Goal: Contribute content: Contribute content

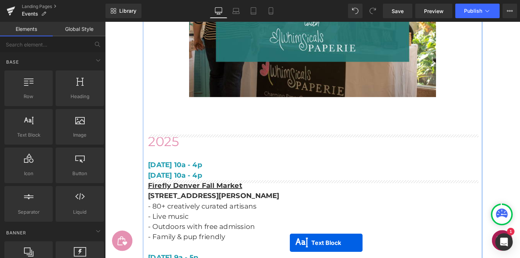
scroll to position [1299, 0]
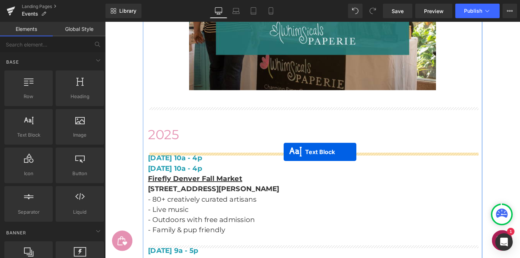
drag, startPoint x: 304, startPoint y: 80, endPoint x: 295, endPoint y: 160, distance: 80.6
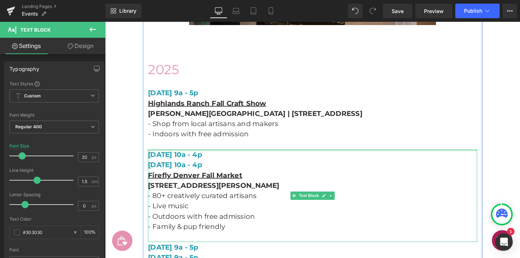
scroll to position [1367, 0]
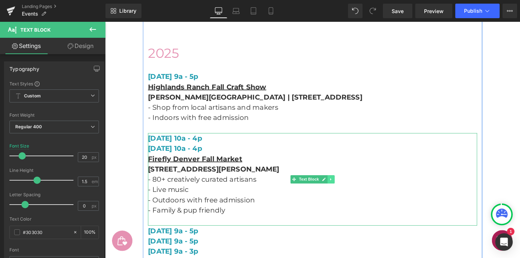
click at [345, 190] on icon at bounding box center [345, 189] width 4 height 4
click at [341, 190] on icon at bounding box center [341, 189] width 4 height 4
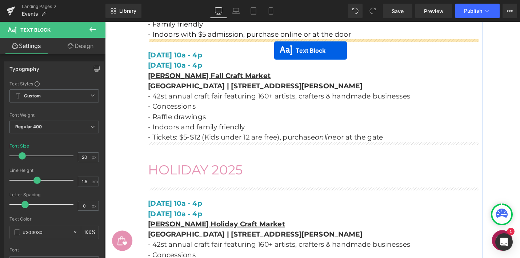
scroll to position [769, 0]
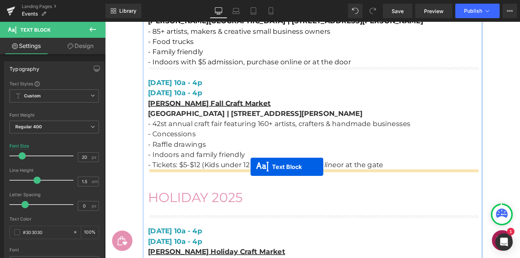
drag, startPoint x: 294, startPoint y: 138, endPoint x: 260, endPoint y: 176, distance: 51.0
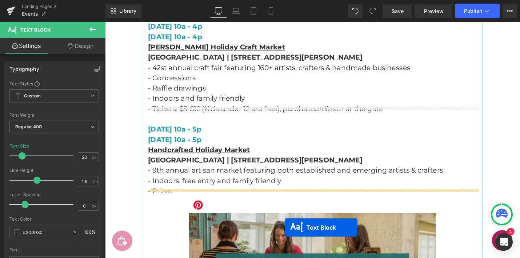
scroll to position [1034, 0]
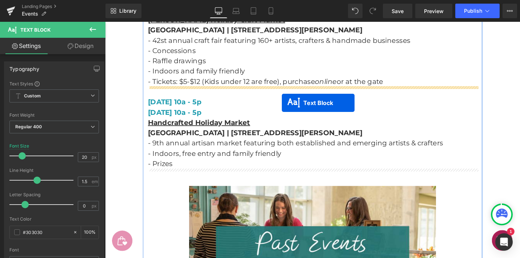
drag, startPoint x: 304, startPoint y: 95, endPoint x: 293, endPoint y: 108, distance: 17.5
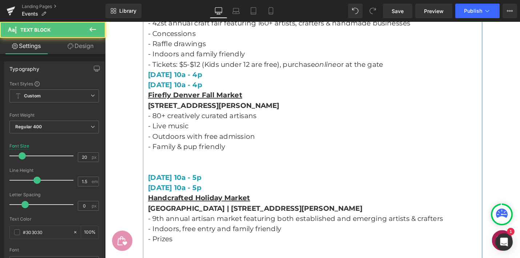
scroll to position [1015, 0]
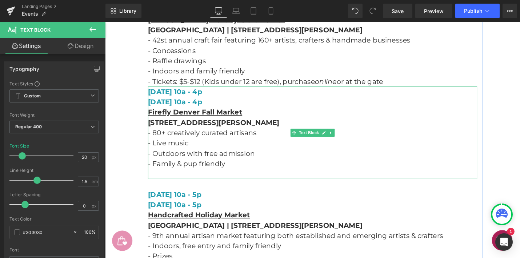
click at [416, 87] on p "- Tickets: $5-$12 (Kids under 12 are free), purchase online or at the gate" at bounding box center [325, 85] width 349 height 11
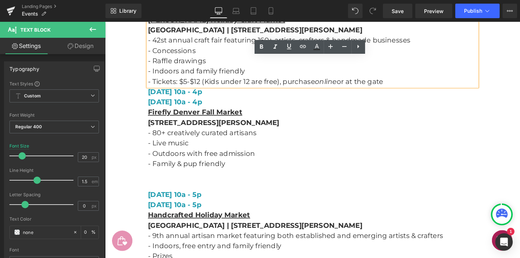
click at [416, 87] on p "- Tickets: $5-$12 (Kids under 12 are free), purchase online or at the gate" at bounding box center [325, 85] width 349 height 11
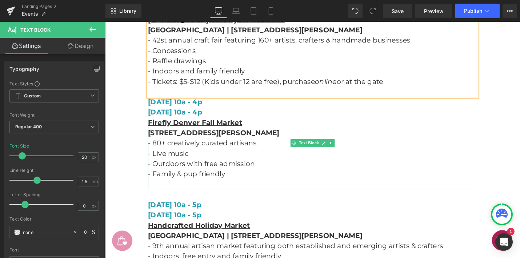
click at [442, 106] on p "[DATE] 10a - 4p" at bounding box center [325, 107] width 349 height 11
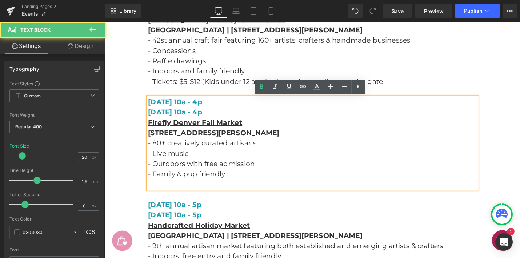
click at [170, 197] on p at bounding box center [325, 194] width 349 height 11
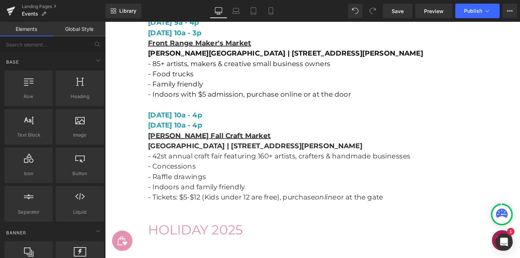
scroll to position [689, 0]
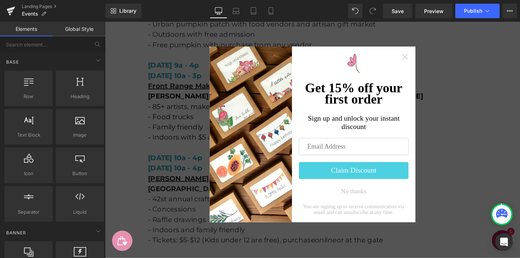
click at [421, 59] on icon "Close widget" at bounding box center [423, 58] width 7 height 7
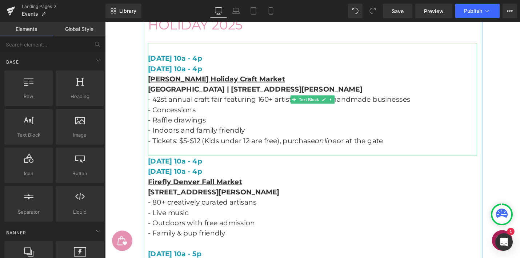
scroll to position [954, 0]
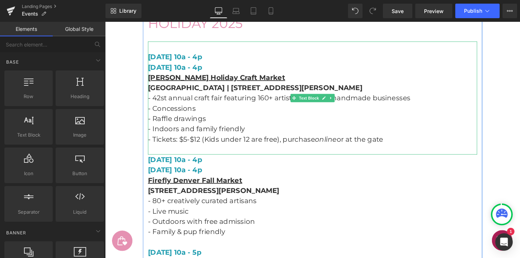
click at [183, 159] on p at bounding box center [325, 157] width 349 height 11
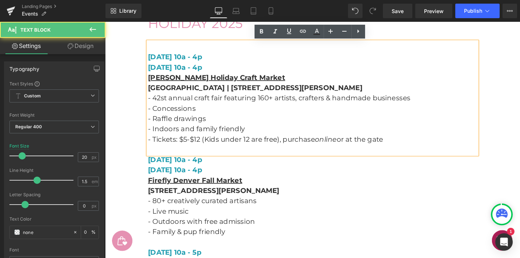
click at [183, 159] on p at bounding box center [325, 157] width 349 height 11
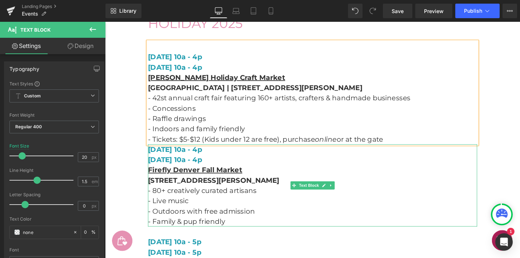
click at [154, 159] on strong "[DATE] 10a - 4p" at bounding box center [180, 157] width 58 height 9
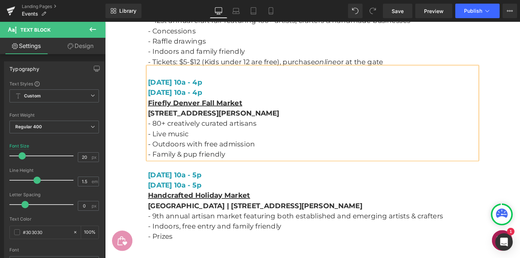
scroll to position [1037, 0]
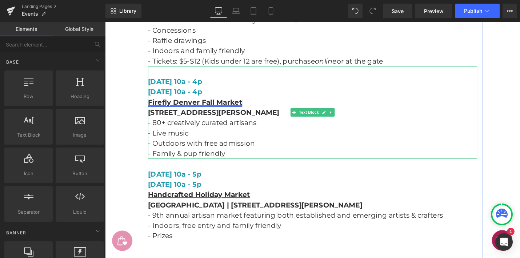
click at [220, 108] on link "Firefly Denver Fall Market" at bounding box center [201, 107] width 100 height 9
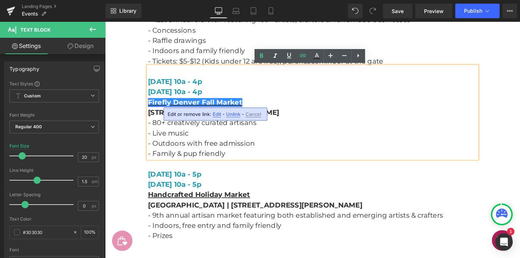
click at [220, 108] on link "Firefly Denver Fall Market" at bounding box center [201, 107] width 100 height 9
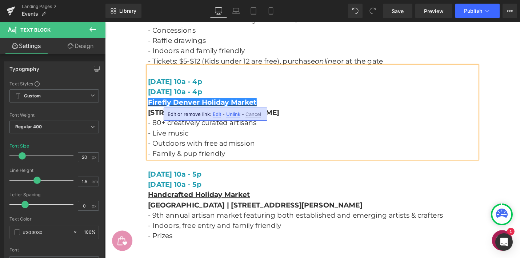
click at [358, 121] on p "[STREET_ADDRESS][PERSON_NAME]" at bounding box center [325, 117] width 349 height 11
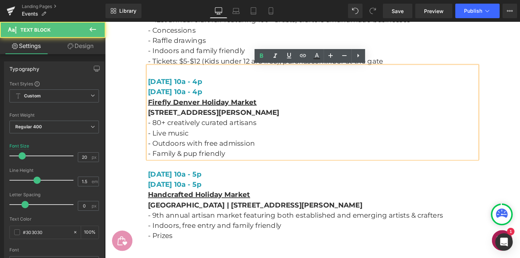
click at [203, 87] on strong "[DATE] 10a - 4p" at bounding box center [180, 85] width 58 height 9
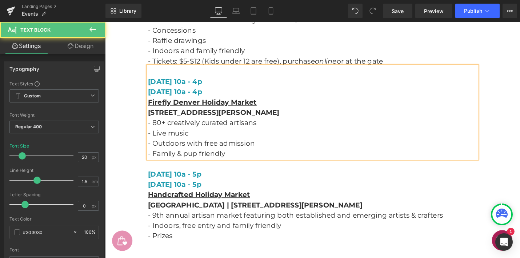
click at [208, 86] on strong "[DATE] 10a - 4p" at bounding box center [180, 85] width 58 height 9
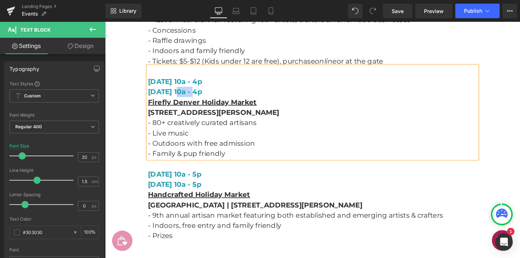
drag, startPoint x: 203, startPoint y: 95, endPoint x: 184, endPoint y: 95, distance: 19.3
click at [184, 95] on span "[DATE] 10a - 4p" at bounding box center [180, 96] width 58 height 9
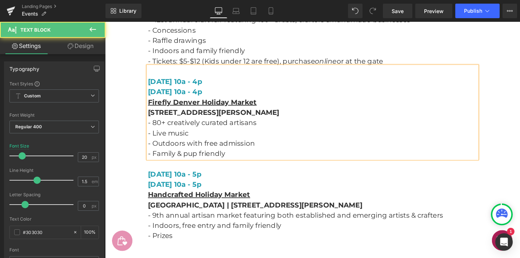
click at [290, 132] on p "- 80+ creatively curated artisans" at bounding box center [325, 128] width 349 height 11
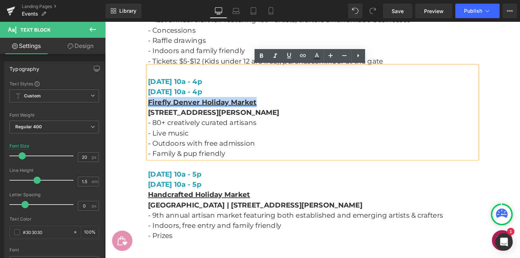
drag, startPoint x: 270, startPoint y: 108, endPoint x: 152, endPoint y: 107, distance: 117.9
click at [152, 107] on p "Firefly Denver Holiday Market" at bounding box center [325, 107] width 349 height 11
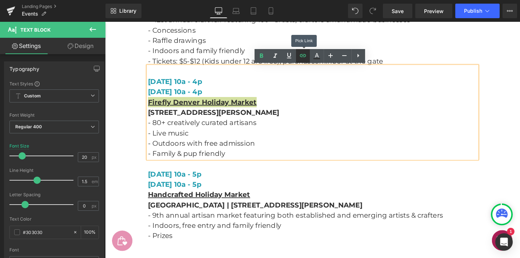
click at [305, 54] on icon at bounding box center [303, 55] width 6 height 3
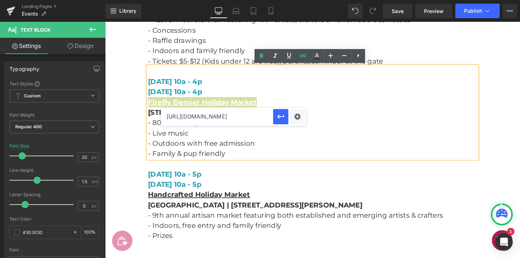
click at [267, 116] on input "[URL][DOMAIN_NAME]" at bounding box center [217, 117] width 112 height 18
paste input "denver-holiday-market"
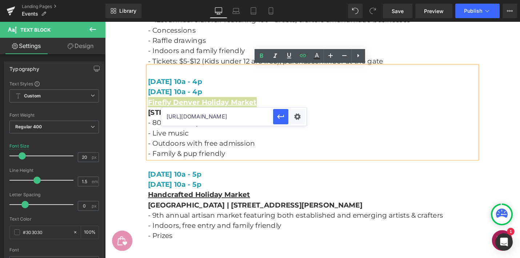
scroll to position [0, 54]
type input "[URL][DOMAIN_NAME]"
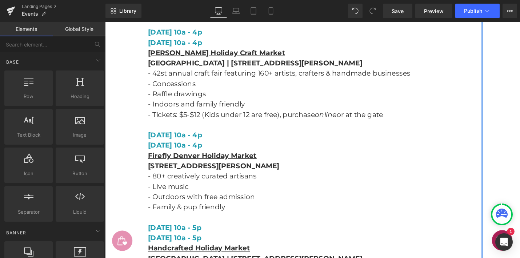
scroll to position [995, 0]
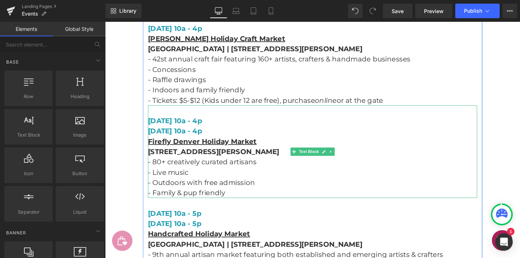
click at [154, 161] on strong "[STREET_ADDRESS][PERSON_NAME]" at bounding box center [220, 159] width 139 height 9
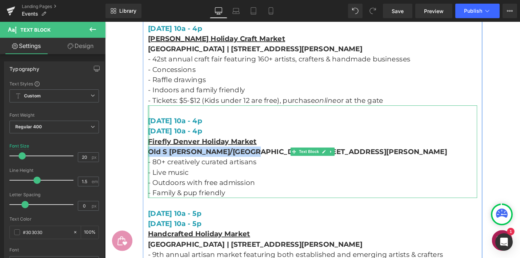
drag, startPoint x: 252, startPoint y: 160, endPoint x: 152, endPoint y: 160, distance: 100.1
click at [152, 160] on div "[DATE] 10a - 4p [DATE] 10a - 4p Firefly Denver Holiday Market Old S [PERSON_NAM…" at bounding box center [325, 160] width 349 height 98
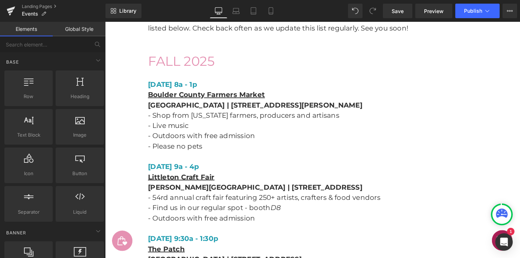
scroll to position [342, 0]
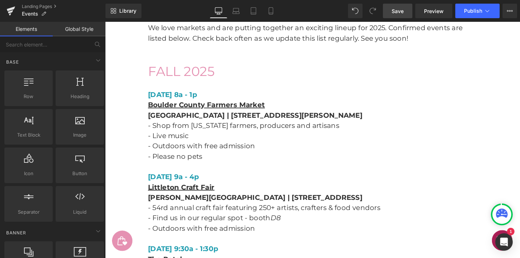
drag, startPoint x: 396, startPoint y: 14, endPoint x: 352, endPoint y: 51, distance: 57.9
click at [396, 14] on span "Save" at bounding box center [398, 11] width 12 height 8
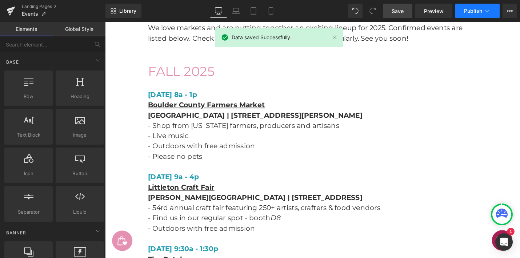
click at [464, 12] on span "Publish" at bounding box center [473, 11] width 18 height 6
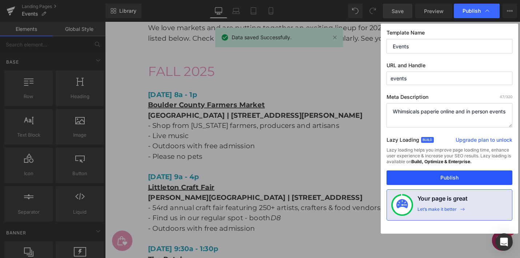
click at [448, 173] on button "Publish" at bounding box center [450, 178] width 126 height 15
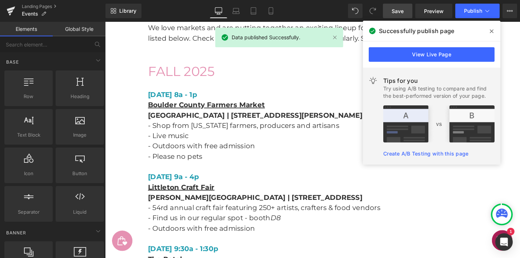
click at [491, 28] on icon at bounding box center [492, 31] width 4 height 6
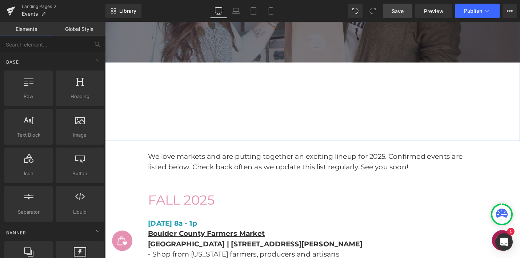
scroll to position [179, 0]
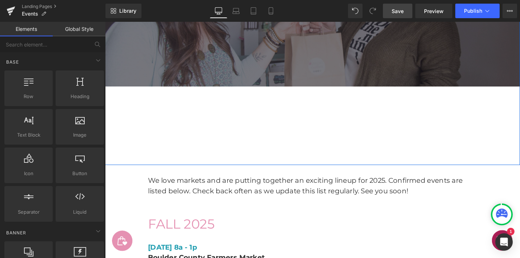
click at [412, 154] on div "Markets Heading Text Block Row Hero Banner Row" at bounding box center [325, 38] width 440 height 272
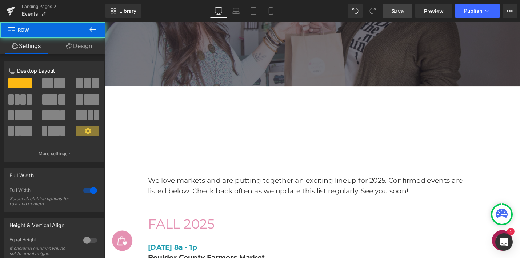
drag, startPoint x: 344, startPoint y: 106, endPoint x: 348, endPoint y: 74, distance: 32.2
click at [348, 74] on div "Markets Heading Text Block Row Hero Banner Row" at bounding box center [325, 38] width 440 height 272
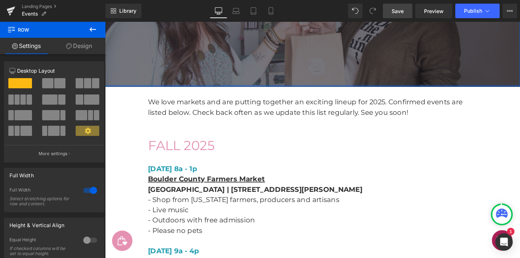
drag, startPoint x: 334, startPoint y: 173, endPoint x: 339, endPoint y: 90, distance: 83.2
click at [339, 90] on div at bounding box center [325, 90] width 440 height 2
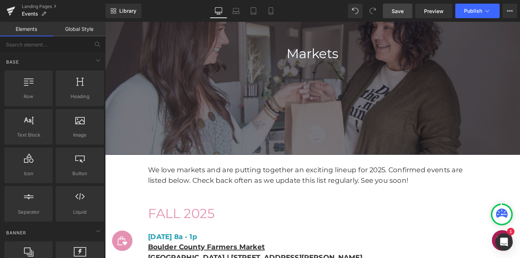
scroll to position [107, 0]
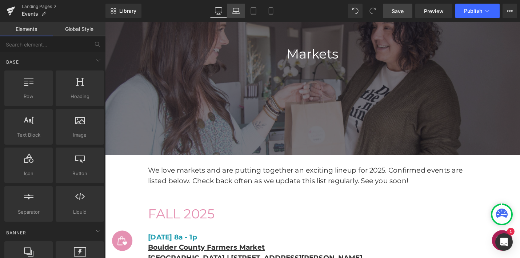
click at [239, 11] on icon at bounding box center [236, 10] width 7 height 7
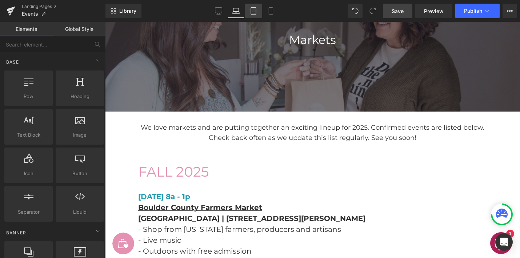
scroll to position [197, 0]
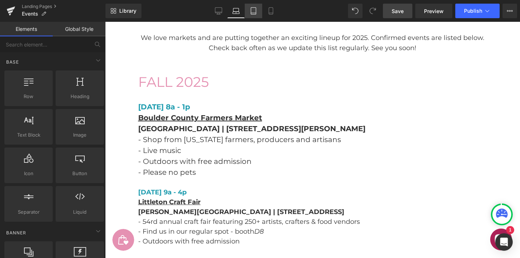
click at [255, 12] on icon at bounding box center [253, 10] width 7 height 7
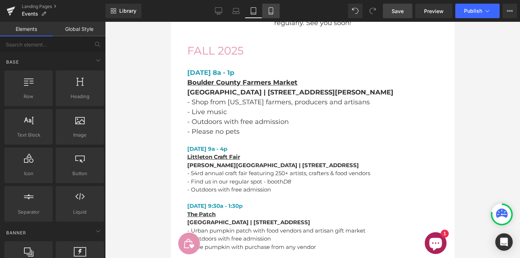
scroll to position [162, 0]
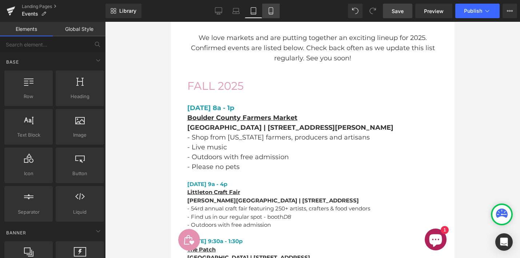
click at [277, 12] on link "Mobile" at bounding box center [270, 11] width 17 height 15
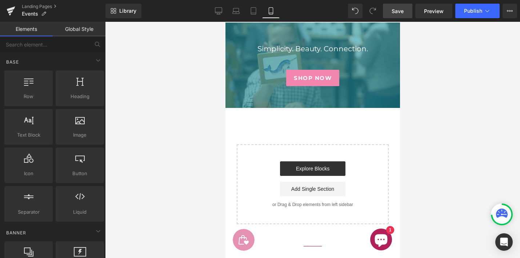
scroll to position [6808, 0]
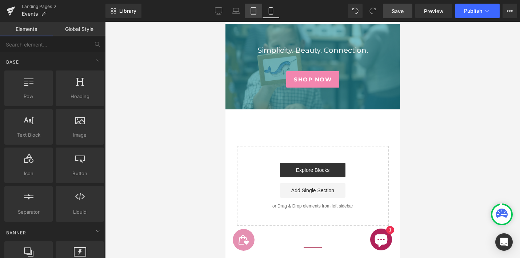
click at [254, 11] on icon at bounding box center [253, 10] width 7 height 7
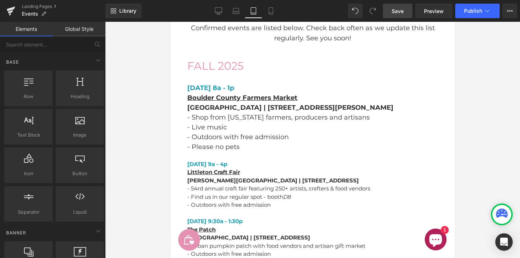
scroll to position [182, 0]
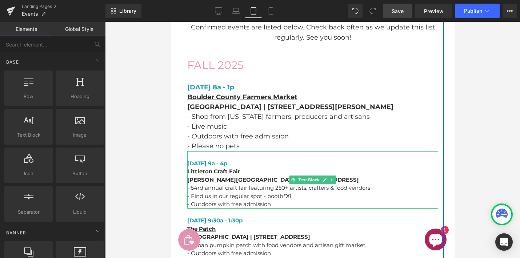
click at [254, 187] on span "- 54rd annual craft fair featuring 250+ artists, crafters & food vendors" at bounding box center [278, 188] width 183 height 7
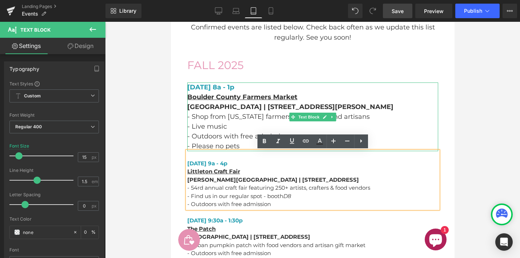
click at [247, 146] on p "- Please no pets" at bounding box center [312, 147] width 251 height 10
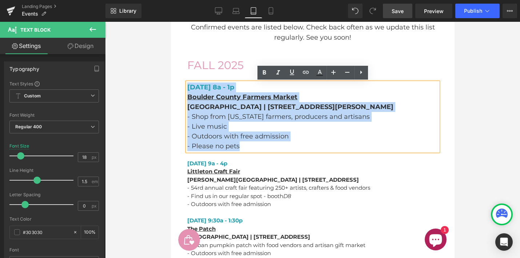
drag, startPoint x: 247, startPoint y: 146, endPoint x: 142, endPoint y: 67, distance: 131.5
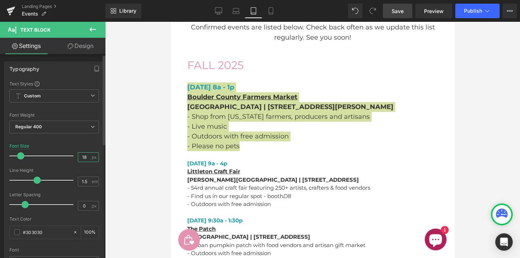
click at [83, 159] on input "18" at bounding box center [84, 157] width 13 height 9
type input "15"
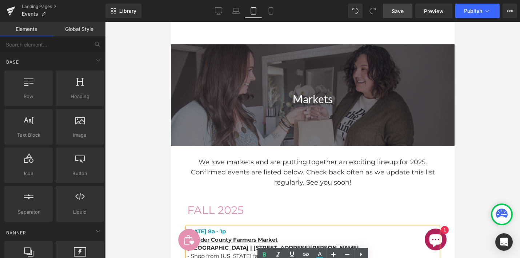
scroll to position [0, 0]
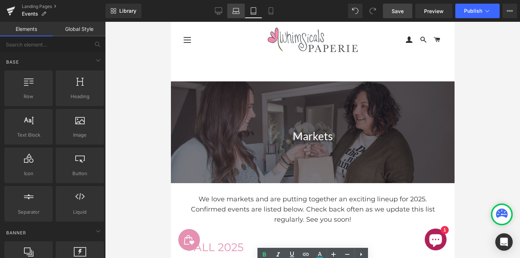
click at [233, 9] on icon at bounding box center [236, 10] width 7 height 7
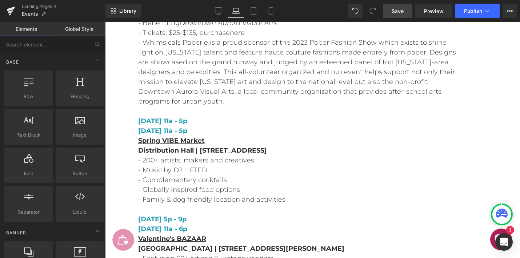
scroll to position [6902, 0]
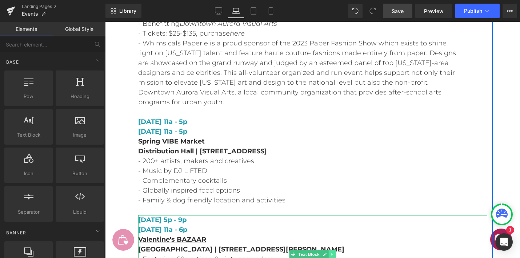
click at [332, 254] on icon at bounding box center [332, 255] width 1 height 3
click at [336, 253] on icon at bounding box center [336, 255] width 4 height 4
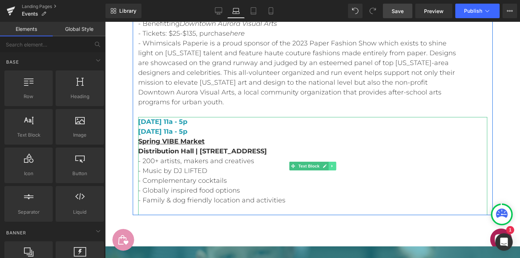
click at [332, 164] on icon at bounding box center [332, 166] width 4 height 4
click at [337, 165] on icon at bounding box center [336, 167] width 4 height 4
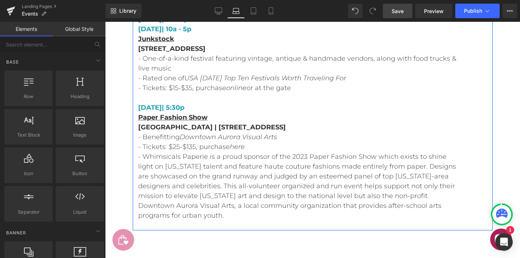
scroll to position [6775, 0]
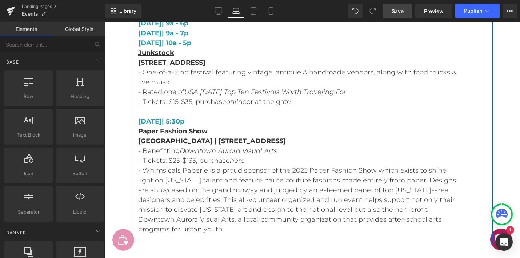
click at [337, 156] on p "- Tickets: $25-$135, purchase here" at bounding box center [298, 161] width 320 height 10
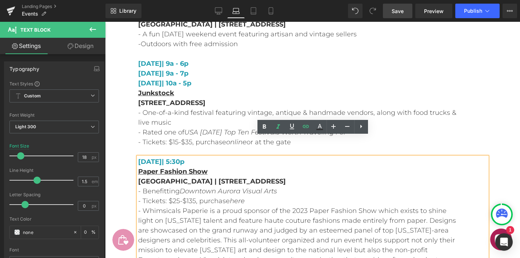
scroll to position [6737, 0]
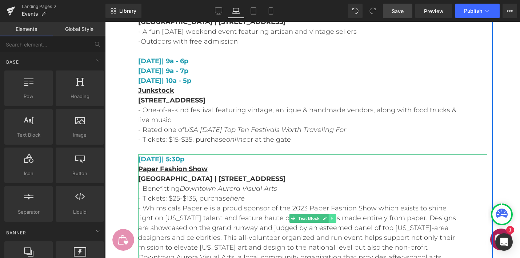
click at [332, 217] on icon at bounding box center [332, 218] width 1 height 3
click at [334, 217] on icon at bounding box center [336, 219] width 4 height 4
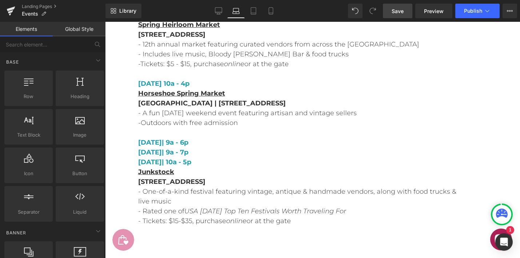
scroll to position [6655, 0]
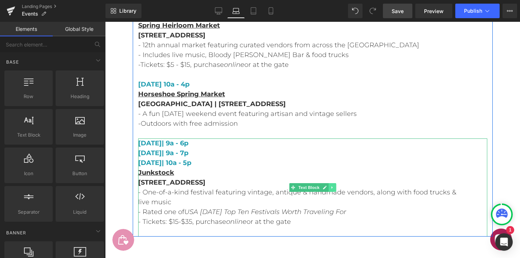
click at [334, 186] on icon at bounding box center [332, 188] width 4 height 4
click at [336, 186] on icon at bounding box center [336, 188] width 4 height 4
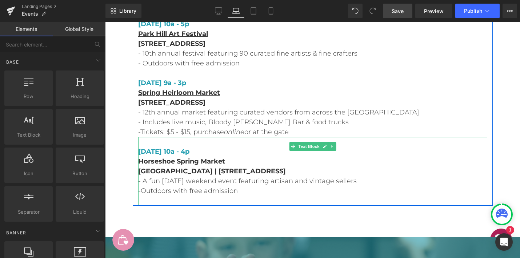
scroll to position [6585, 0]
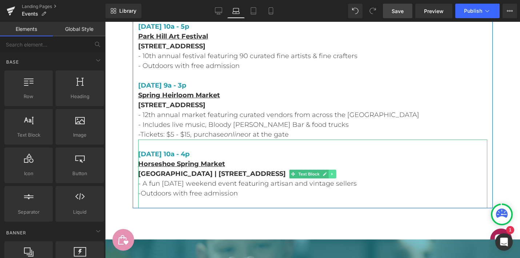
click at [333, 172] on icon at bounding box center [332, 174] width 4 height 4
click at [336, 172] on icon at bounding box center [336, 174] width 4 height 4
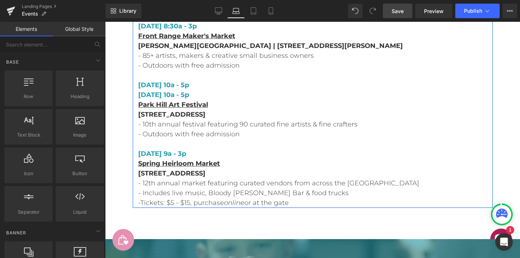
scroll to position [6515, 0]
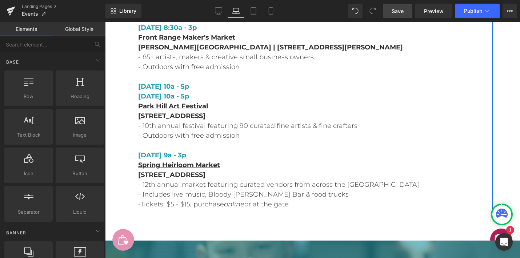
click at [290, 161] on p "Spring Heirloom Market" at bounding box center [312, 166] width 349 height 10
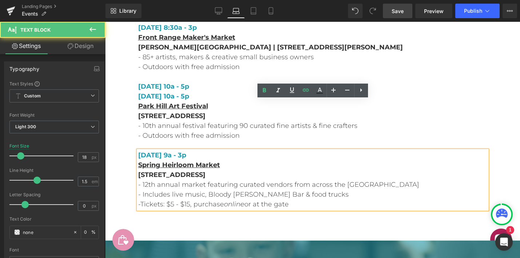
click at [378, 170] on p "[STREET_ADDRESS]" at bounding box center [312, 175] width 349 height 10
click at [105, 22] on div "86px" at bounding box center [105, 22] width 0 height 0
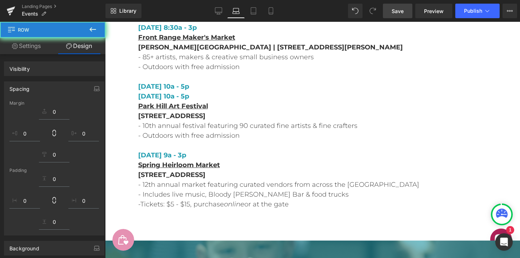
click at [312, 161] on p "Spring Heirloom Market" at bounding box center [312, 166] width 349 height 10
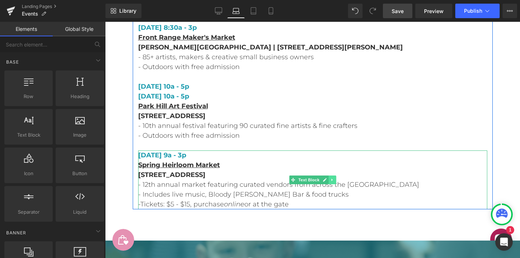
click at [332, 179] on icon at bounding box center [332, 180] width 1 height 3
click at [337, 178] on icon at bounding box center [336, 180] width 4 height 4
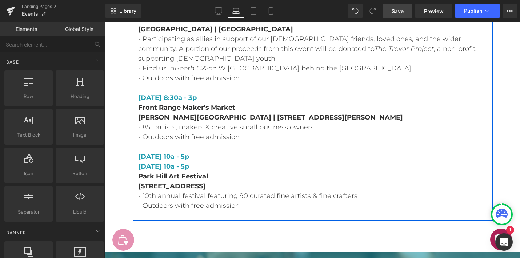
scroll to position [6443, 0]
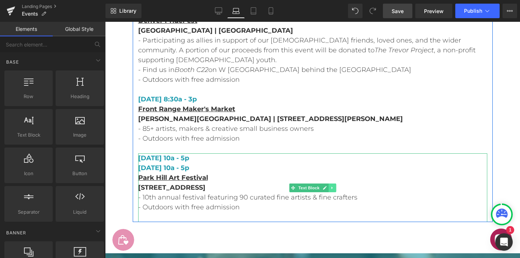
click at [331, 186] on icon at bounding box center [332, 188] width 4 height 4
click at [337, 186] on icon at bounding box center [336, 188] width 4 height 4
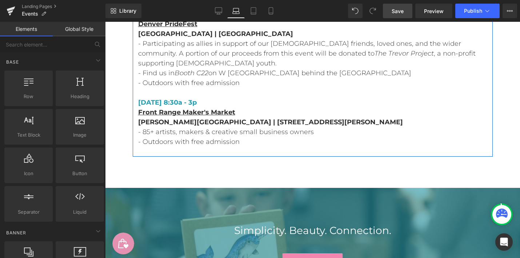
scroll to position [6371, 0]
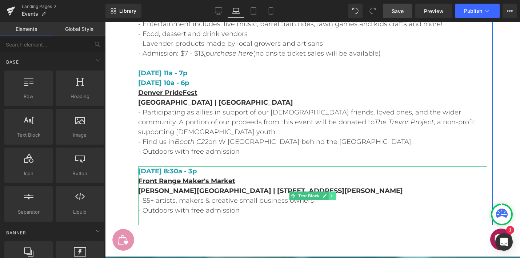
click at [332, 192] on link at bounding box center [333, 196] width 8 height 9
click at [336, 194] on icon at bounding box center [336, 196] width 4 height 4
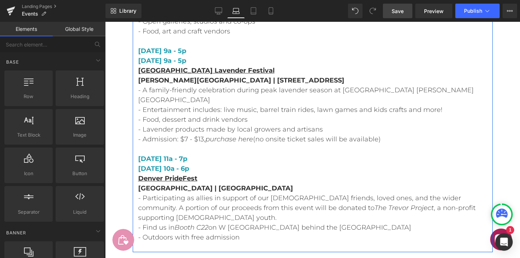
scroll to position [6278, 0]
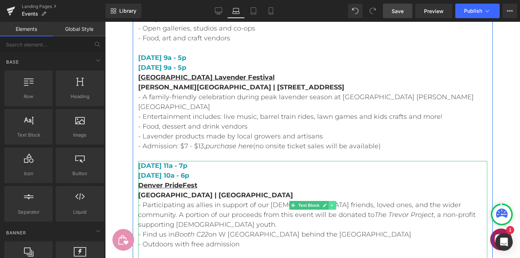
click at [333, 203] on icon at bounding box center [332, 205] width 4 height 4
click at [335, 203] on icon at bounding box center [336, 205] width 4 height 4
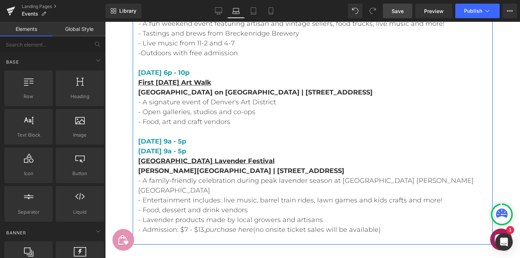
scroll to position [6194, 0]
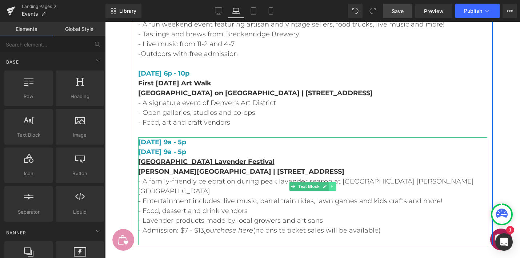
click at [333, 185] on icon at bounding box center [332, 187] width 4 height 4
click at [336, 185] on icon at bounding box center [336, 187] width 4 height 4
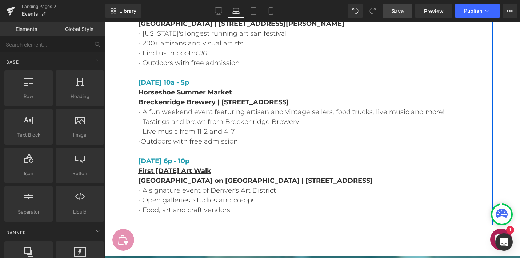
scroll to position [6105, 0]
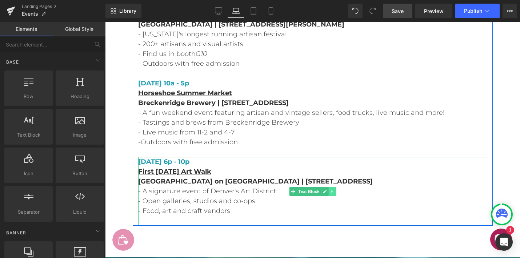
click at [332, 190] on icon at bounding box center [332, 191] width 1 height 3
click at [335, 190] on icon at bounding box center [336, 192] width 4 height 4
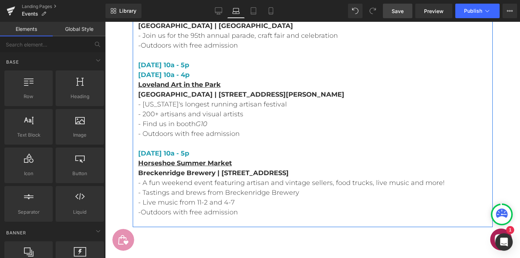
scroll to position [6026, 0]
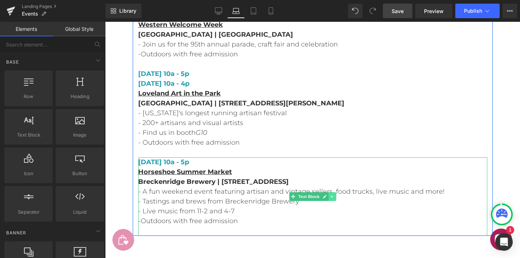
click at [332, 195] on icon at bounding box center [332, 197] width 4 height 4
click at [334, 195] on icon at bounding box center [336, 197] width 4 height 4
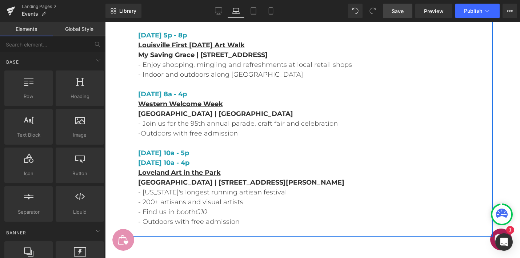
scroll to position [5946, 0]
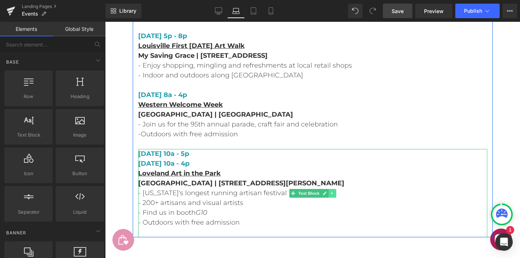
click at [332, 191] on icon at bounding box center [332, 193] width 4 height 4
click at [336, 191] on icon at bounding box center [336, 193] width 4 height 4
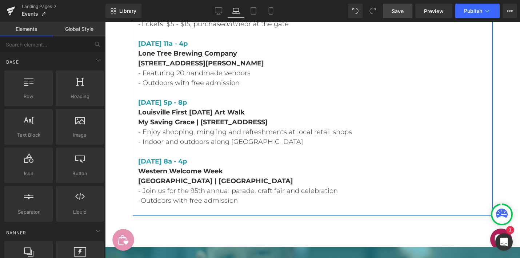
scroll to position [5872, 0]
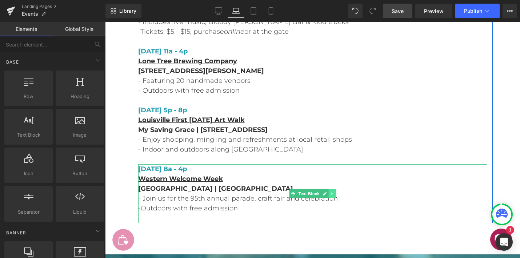
click at [335, 190] on link at bounding box center [333, 194] width 8 height 9
click at [336, 192] on icon at bounding box center [336, 194] width 4 height 4
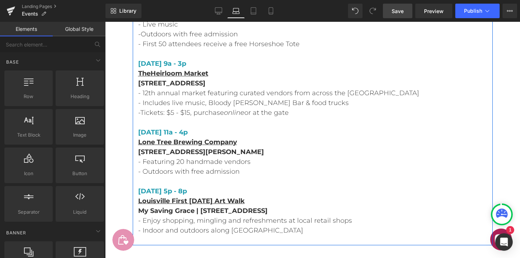
scroll to position [5783, 0]
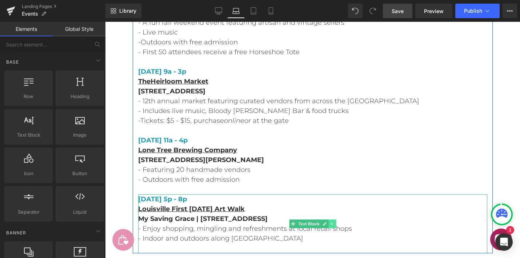
click at [332, 222] on icon at bounding box center [332, 224] width 4 height 4
click at [336, 222] on icon at bounding box center [336, 224] width 4 height 4
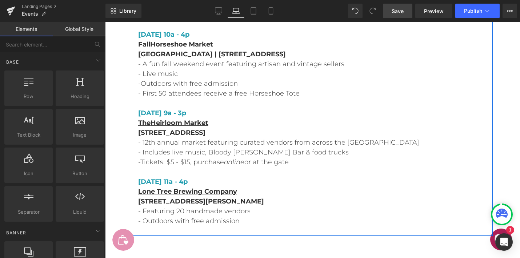
scroll to position [5722, 0]
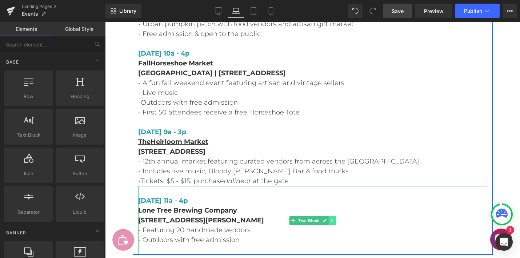
click at [332, 219] on icon at bounding box center [332, 221] width 4 height 4
click at [336, 219] on icon at bounding box center [336, 221] width 4 height 4
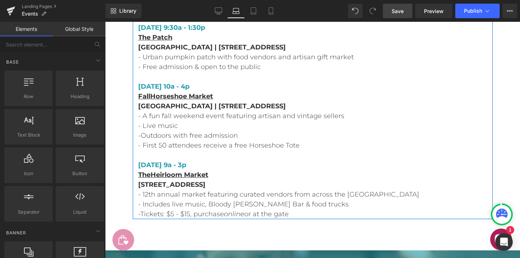
scroll to position [5689, 0]
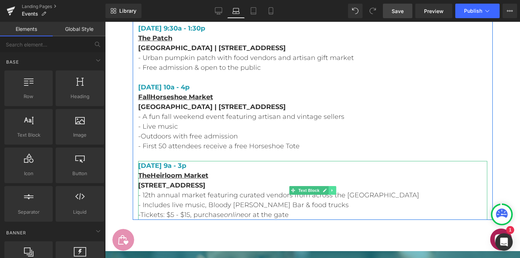
click at [334, 189] on icon at bounding box center [332, 191] width 4 height 4
click at [335, 189] on icon at bounding box center [336, 191] width 4 height 4
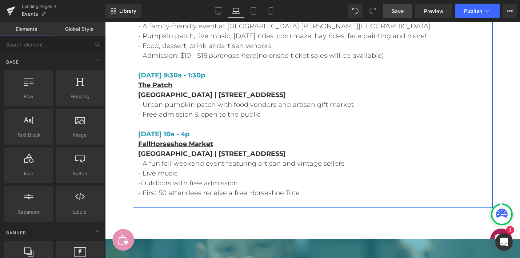
scroll to position [5640, 0]
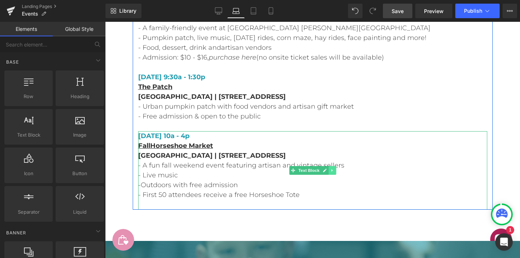
click at [334, 169] on icon at bounding box center [332, 171] width 4 height 4
click at [336, 169] on icon at bounding box center [336, 171] width 4 height 4
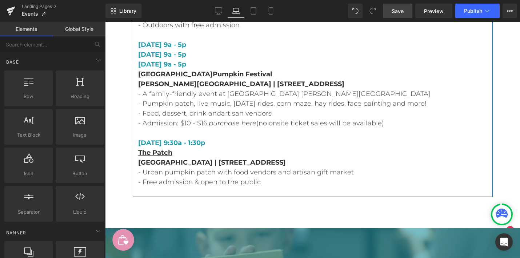
scroll to position [5571, 0]
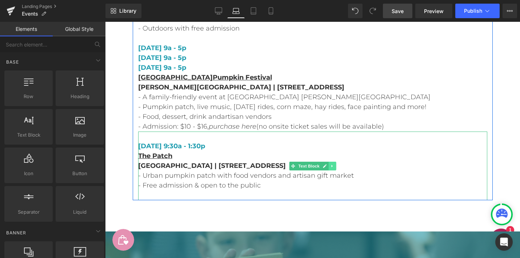
click at [334, 164] on icon at bounding box center [332, 166] width 4 height 4
click at [336, 164] on icon at bounding box center [336, 166] width 4 height 4
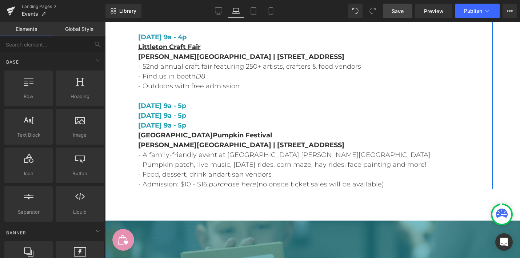
scroll to position [5508, 0]
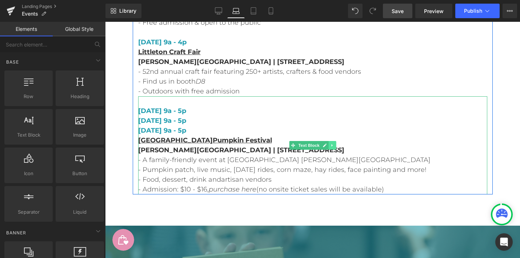
click at [334, 143] on icon at bounding box center [332, 145] width 4 height 4
click at [336, 144] on icon at bounding box center [336, 146] width 4 height 4
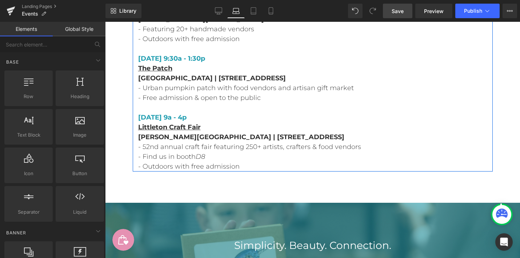
scroll to position [5431, 0]
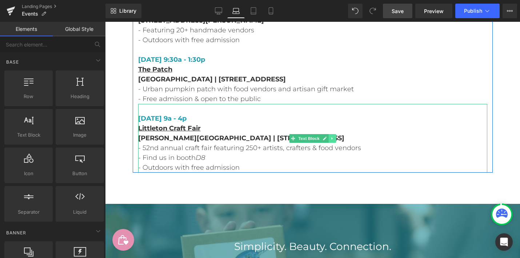
click at [334, 134] on link at bounding box center [333, 138] width 8 height 9
click at [334, 134] on link at bounding box center [336, 138] width 8 height 9
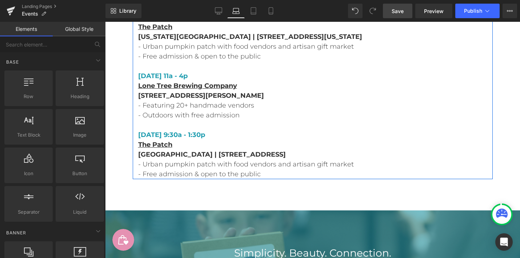
scroll to position [5355, 0]
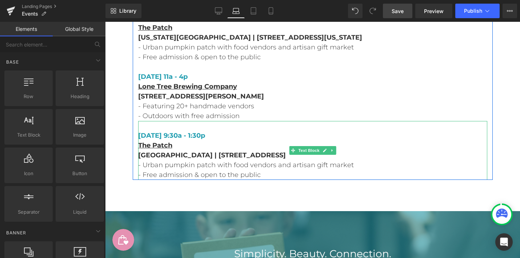
click at [334, 148] on icon at bounding box center [332, 150] width 4 height 4
click at [335, 149] on icon at bounding box center [336, 151] width 4 height 4
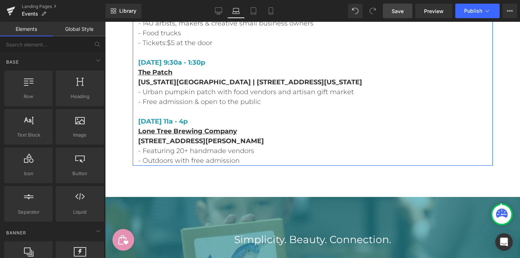
scroll to position [5294, 0]
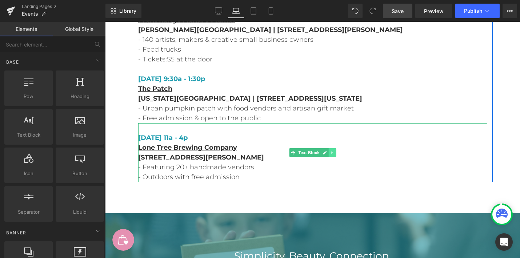
click at [334, 148] on link at bounding box center [333, 152] width 8 height 9
click at [336, 151] on icon at bounding box center [336, 153] width 4 height 4
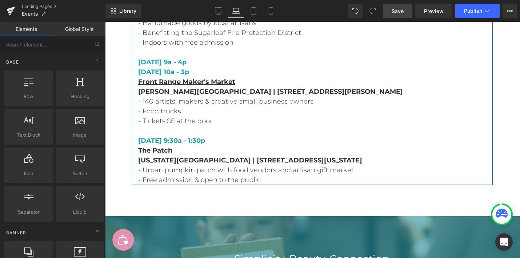
scroll to position [5229, 0]
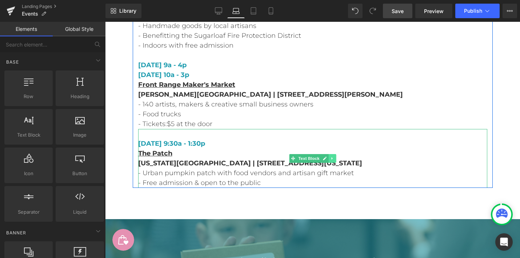
click at [336, 154] on link at bounding box center [333, 158] width 8 height 9
click at [336, 157] on icon at bounding box center [336, 159] width 4 height 4
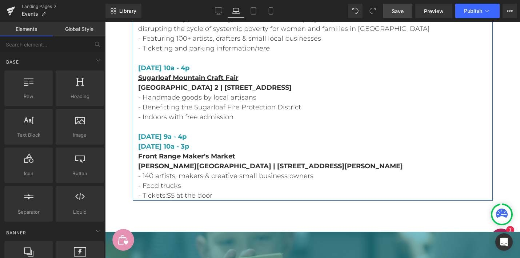
scroll to position [5153, 0]
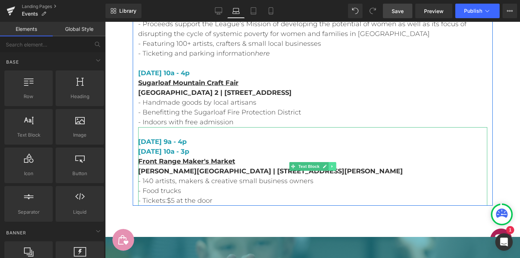
click at [336, 162] on link at bounding box center [333, 166] width 8 height 9
click at [333, 162] on link at bounding box center [336, 166] width 8 height 9
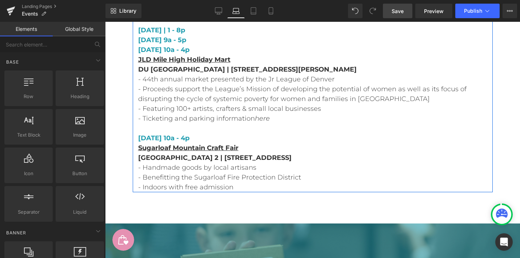
scroll to position [5067, 0]
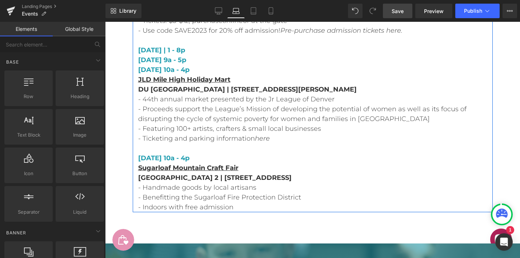
click at [350, 173] on p "[GEOGRAPHIC_DATA] 2 | [STREET_ADDRESS]" at bounding box center [312, 178] width 349 height 10
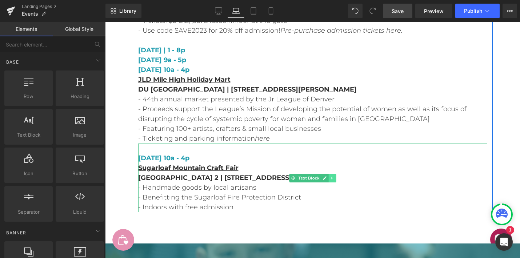
click at [333, 176] on icon at bounding box center [332, 178] width 4 height 4
click at [336, 176] on icon at bounding box center [336, 178] width 4 height 4
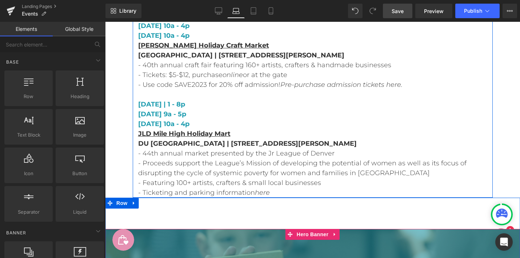
scroll to position [5015, 0]
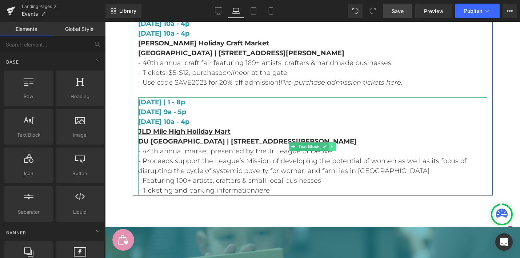
click at [333, 144] on icon at bounding box center [332, 146] width 4 height 4
click at [334, 145] on icon at bounding box center [336, 147] width 4 height 4
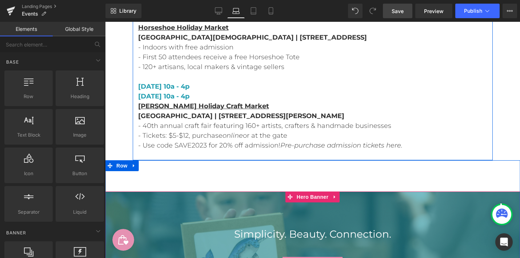
scroll to position [4921, 0]
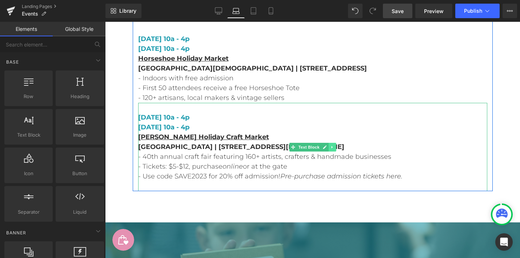
click at [332, 143] on link at bounding box center [333, 147] width 8 height 9
click at [334, 145] on icon at bounding box center [336, 147] width 4 height 4
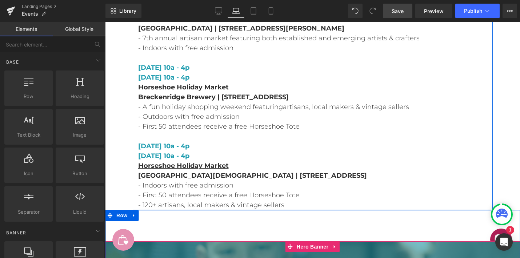
scroll to position [4813, 0]
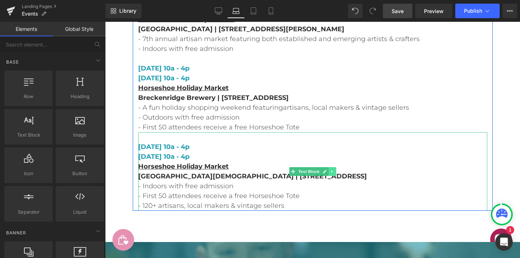
click at [333, 170] on icon at bounding box center [332, 172] width 4 height 4
click at [336, 170] on icon at bounding box center [336, 172] width 4 height 4
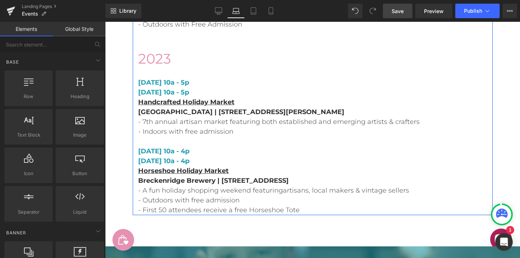
scroll to position [4729, 0]
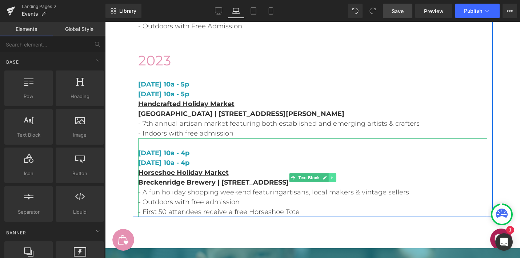
click at [332, 177] on icon at bounding box center [332, 178] width 1 height 3
click at [336, 176] on icon at bounding box center [336, 178] width 4 height 4
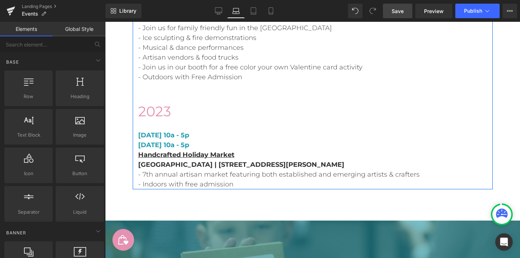
scroll to position [4677, 0]
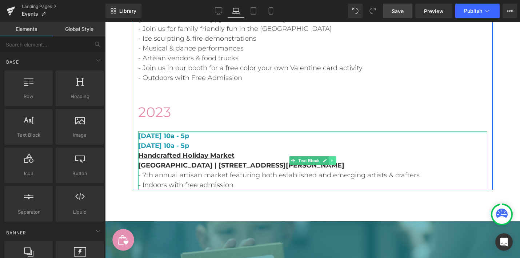
click at [334, 157] on link at bounding box center [333, 161] width 8 height 9
click at [335, 159] on icon at bounding box center [336, 161] width 4 height 4
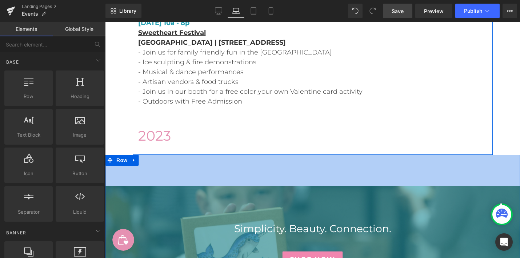
scroll to position [4642, 0]
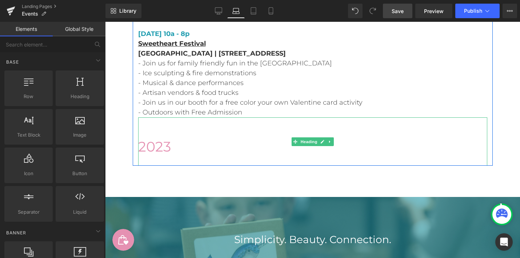
click at [326, 137] on h1 "2023" at bounding box center [312, 146] width 349 height 19
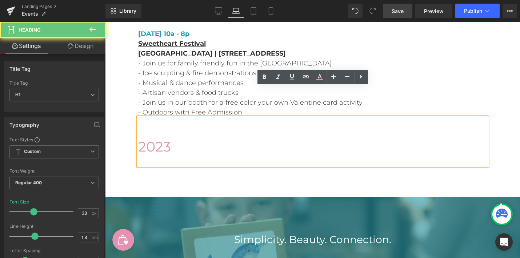
click at [329, 137] on h1 "2023" at bounding box center [312, 146] width 349 height 19
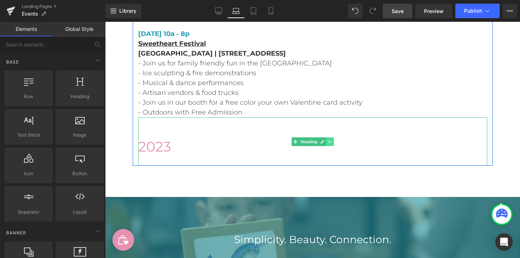
click at [333, 138] on link at bounding box center [330, 142] width 8 height 9
click at [334, 140] on icon at bounding box center [334, 142] width 4 height 4
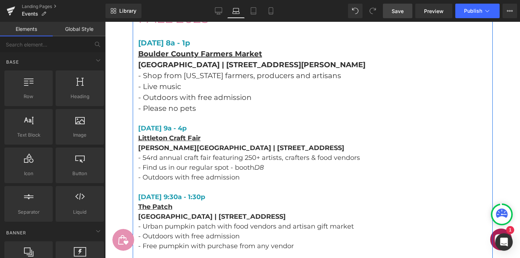
scroll to position [0, 0]
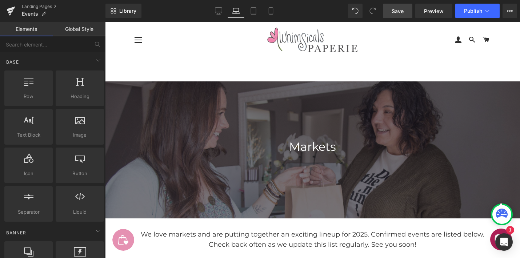
click at [408, 12] on link "Save" at bounding box center [397, 11] width 29 height 15
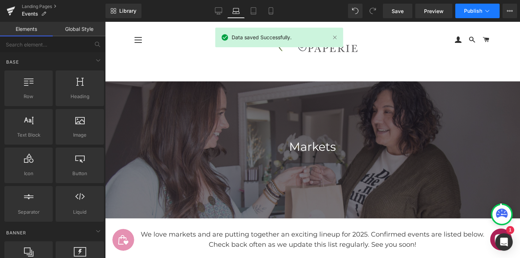
click at [467, 16] on button "Publish" at bounding box center [478, 11] width 44 height 15
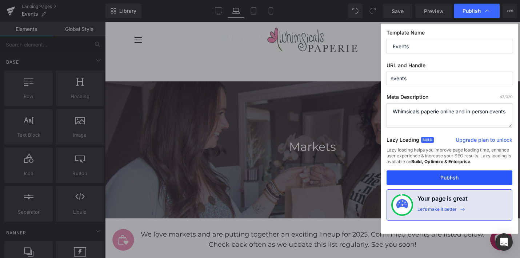
click at [436, 178] on button "Publish" at bounding box center [450, 178] width 126 height 15
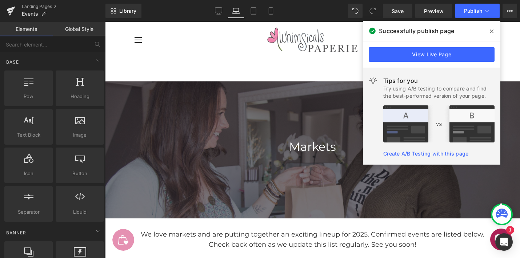
click at [490, 30] on icon at bounding box center [492, 31] width 4 height 6
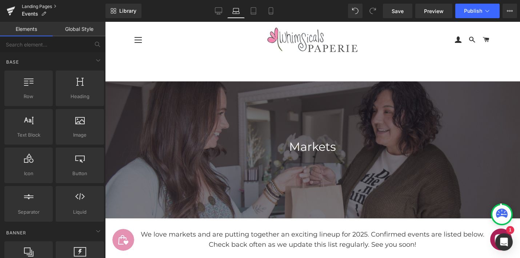
click at [31, 5] on link "Landing Pages" at bounding box center [64, 7] width 84 height 6
